Goal: Task Accomplishment & Management: Complete application form

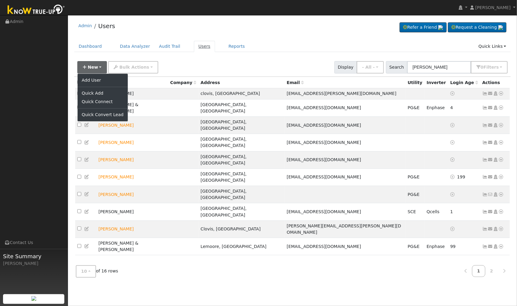
click at [194, 45] on link "Users" at bounding box center [204, 46] width 21 height 11
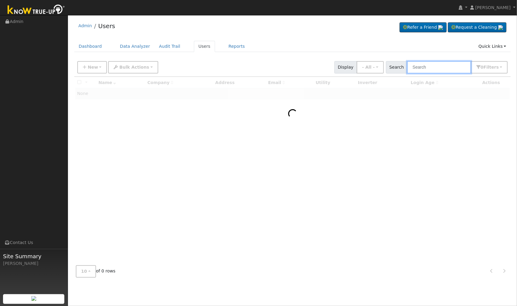
click at [457, 69] on input "text" at bounding box center [439, 67] width 64 height 12
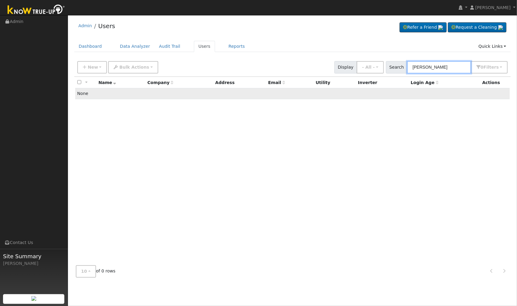
type input "shawn stutzman"
click at [103, 96] on td "None" at bounding box center [292, 93] width 435 height 11
drag, startPoint x: 459, startPoint y: 67, endPoint x: 407, endPoint y: 81, distance: 54.5
click at [407, 81] on div "New Add User Quick Add Quick Connect Quick Convert Lead Bulk Actions Send Email…" at bounding box center [292, 169] width 437 height 223
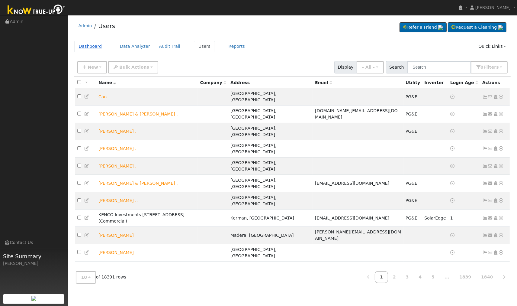
click at [85, 44] on link "Dashboard" at bounding box center [90, 46] width 32 height 11
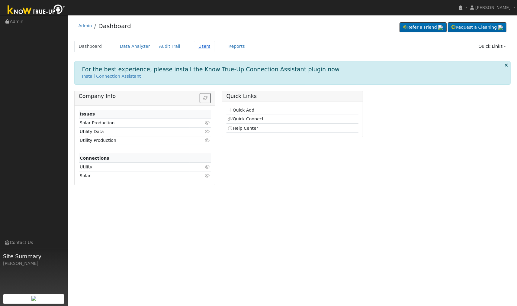
click at [194, 50] on link "Users" at bounding box center [204, 46] width 21 height 11
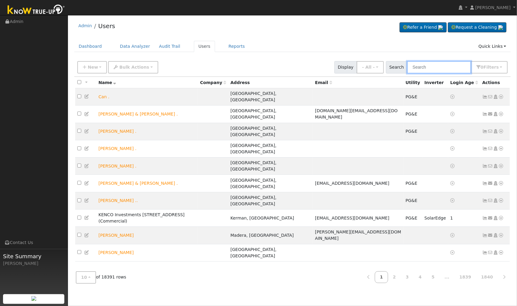
click at [432, 66] on input "text" at bounding box center [439, 67] width 64 height 12
type input "[PERSON_NAME]"
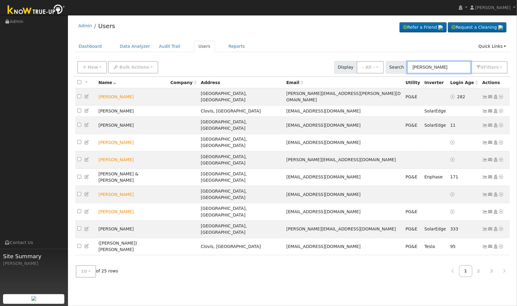
drag, startPoint x: 442, startPoint y: 68, endPoint x: 330, endPoint y: 64, distance: 112.7
click at [330, 64] on div "New Add User Quick Add Quick Connect Quick Convert Lead Bulk Actions Send Email…" at bounding box center [292, 66] width 433 height 14
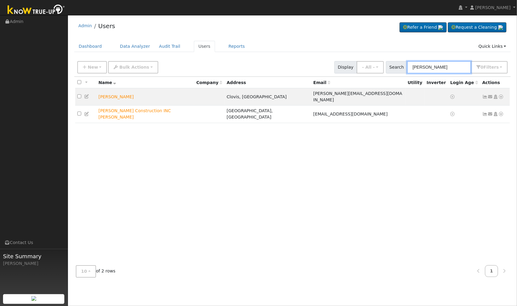
type input "dawson walker"
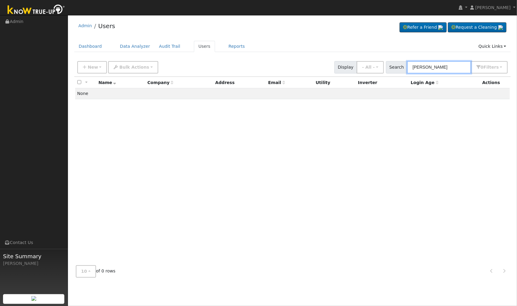
drag, startPoint x: 463, startPoint y: 68, endPoint x: 289, endPoint y: 43, distance: 175.5
click at [289, 43] on div "Admin Users Refer a Friend Request a Cleaning" at bounding box center [292, 150] width 443 height 264
click at [86, 65] on button "New" at bounding box center [92, 67] width 30 height 12
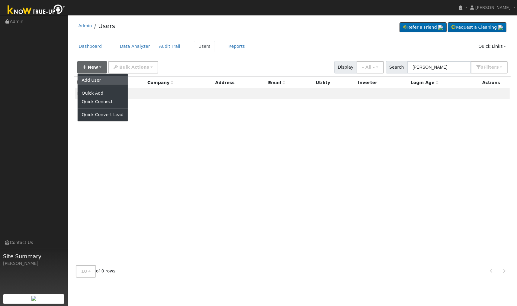
click at [94, 82] on link "Add User" at bounding box center [103, 80] width 50 height 8
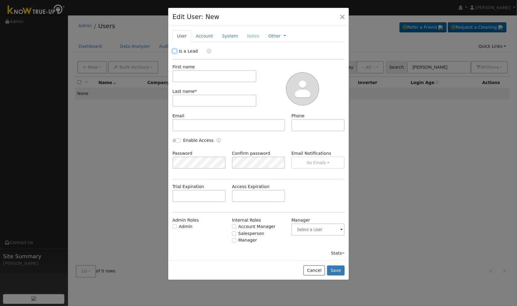
click at [174, 51] on input "Is a Lead" at bounding box center [174, 51] width 4 height 4
checkbox input "true"
click at [210, 76] on input "text" at bounding box center [214, 76] width 84 height 12
type input "Dawson"
type input "Walker"
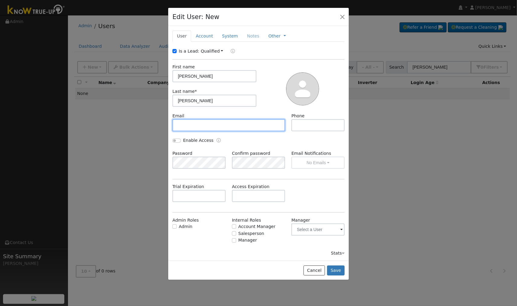
paste input "walkerdawson98@gmail.com"
type input "walkerdawson98@gmail.com"
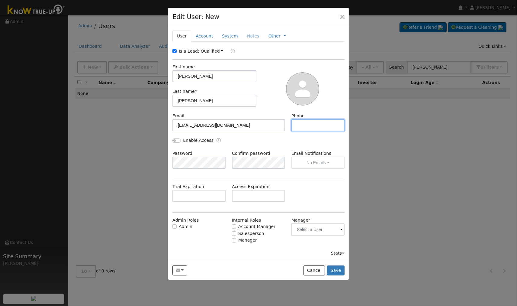
click at [320, 126] on input "text" at bounding box center [317, 125] width 53 height 12
paste input "(661) 599-6903"
type input "(661) 599-6903"
click at [336, 270] on button "Save" at bounding box center [336, 270] width 18 height 10
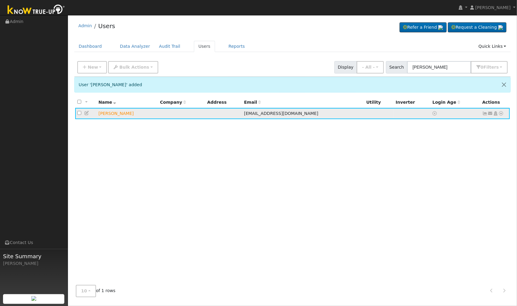
click at [496, 114] on icon at bounding box center [495, 113] width 5 height 4
